Goal: Answer question/provide support

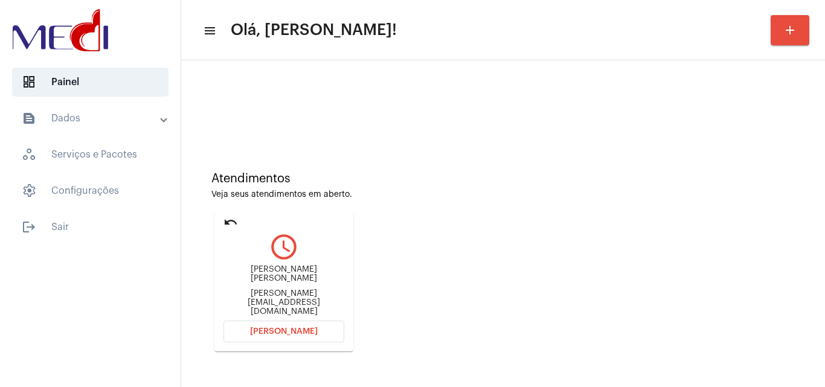
scroll to position [85, 0]
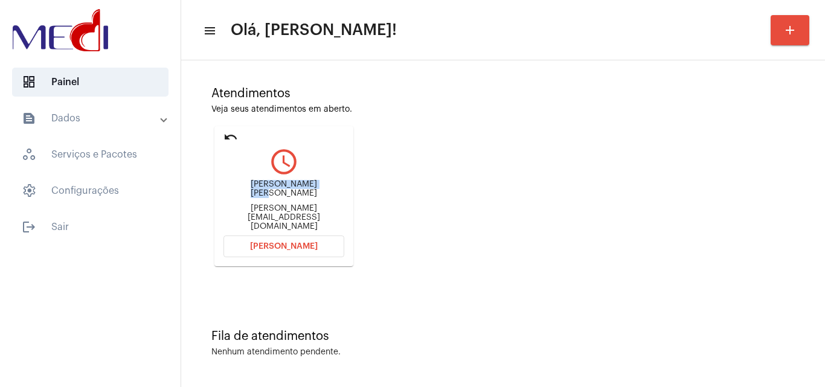
drag, startPoint x: 226, startPoint y: 199, endPoint x: 305, endPoint y: 189, distance: 79.7
click at [305, 189] on div "Antônio José Marques rocha Tamara.marquesrocha@hotmail.com" at bounding box center [284, 205] width 121 height 54
copy div "Antônio José Marqu"
click at [288, 249] on span "Abrir Chamada" at bounding box center [284, 246] width 68 height 8
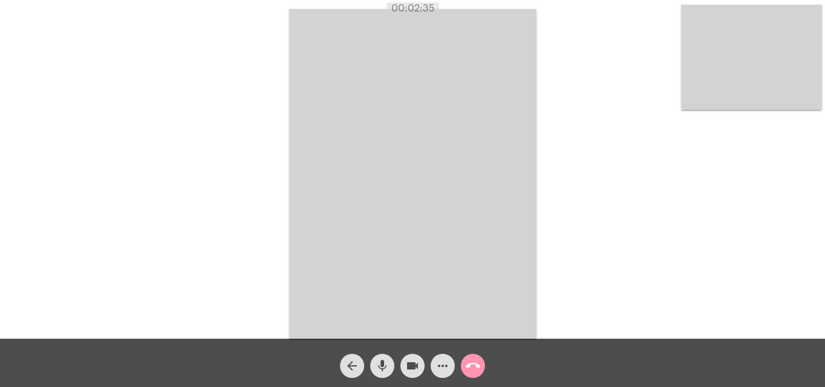
click at [475, 362] on mat-icon "call_end" at bounding box center [473, 366] width 14 height 14
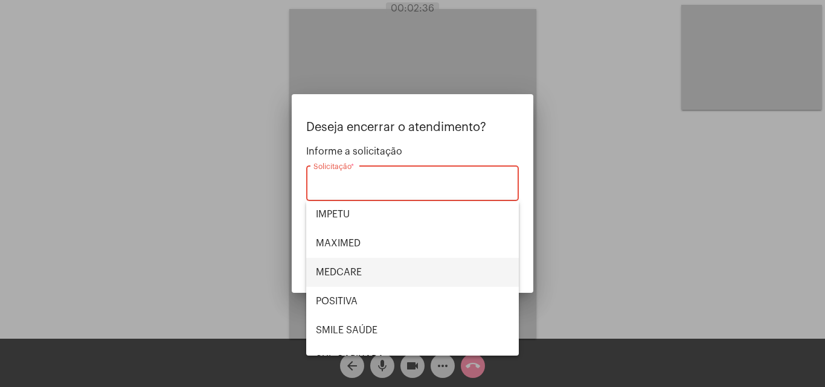
scroll to position [135, 0]
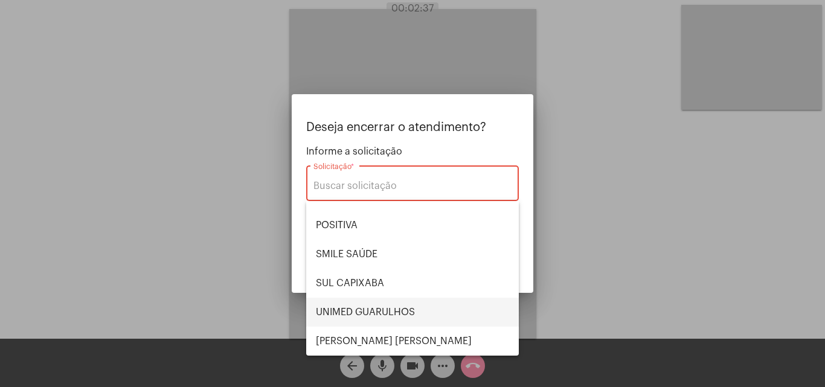
drag, startPoint x: 373, startPoint y: 312, endPoint x: 409, endPoint y: 292, distance: 41.7
click at [372, 312] on span "UNIMED GUARULHOS" at bounding box center [412, 312] width 193 height 29
type input "UNIMED GUARULHOS"
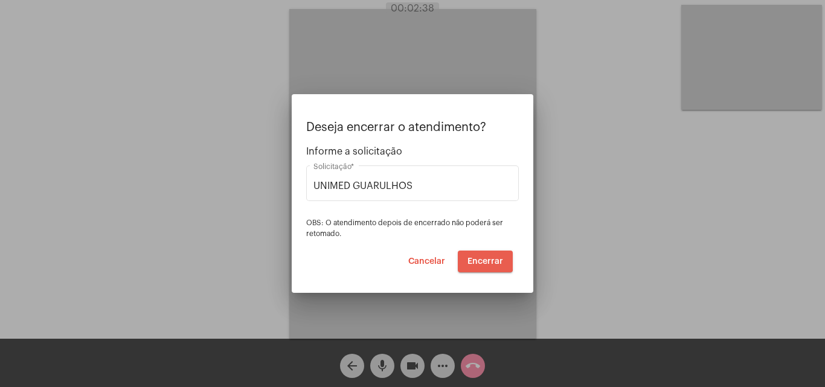
click at [478, 256] on button "Encerrar" at bounding box center [485, 262] width 55 height 22
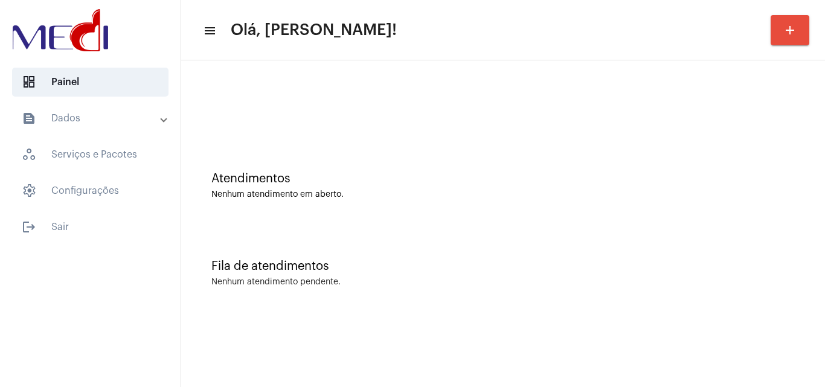
click at [468, 230] on div "Fila de atendimentos Nenhum atendimento pendente." at bounding box center [503, 268] width 632 height 88
drag, startPoint x: 295, startPoint y: 80, endPoint x: 291, endPoint y: 73, distance: 8.1
click at [291, 73] on div at bounding box center [503, 100] width 632 height 69
click at [309, 242] on div "Fila de atendimentos Nenhum atendimento pendente." at bounding box center [503, 268] width 632 height 88
